Goal: Task Accomplishment & Management: Complete application form

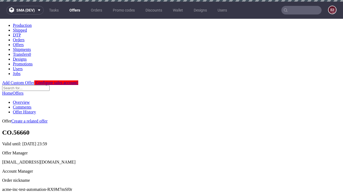
scroll to position [53, 0]
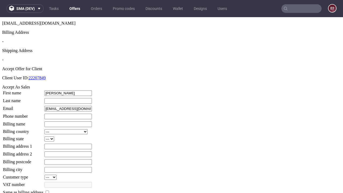
type input "[PERSON_NAME]"
type input "1509813888"
type input "Lizzie5"
select select "13"
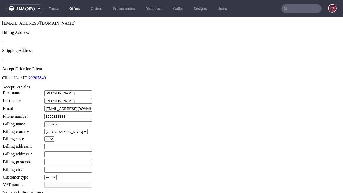
type input "Lizzie5"
type input "90 [PERSON_NAME]"
select select "132"
type input "90 [PERSON_NAME]"
type input "RB7 9DD"
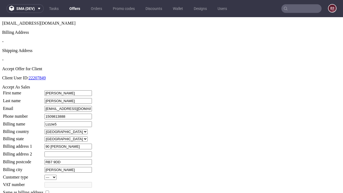
type input "[PERSON_NAME]"
click at [49, 190] on input "checkbox" at bounding box center [46, 191] width 3 height 3
checkbox input "true"
type input "Lizzie5"
select select "13"
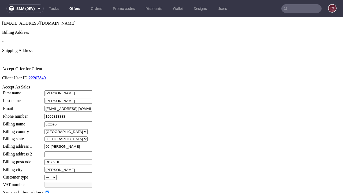
type input "90 [PERSON_NAME]"
type input "RB7 9DD"
type input "[PERSON_NAME]"
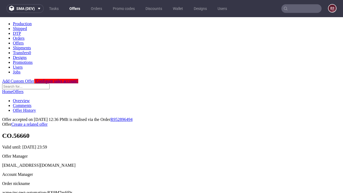
scroll to position [0, 0]
